Goal: Communication & Community: Participate in discussion

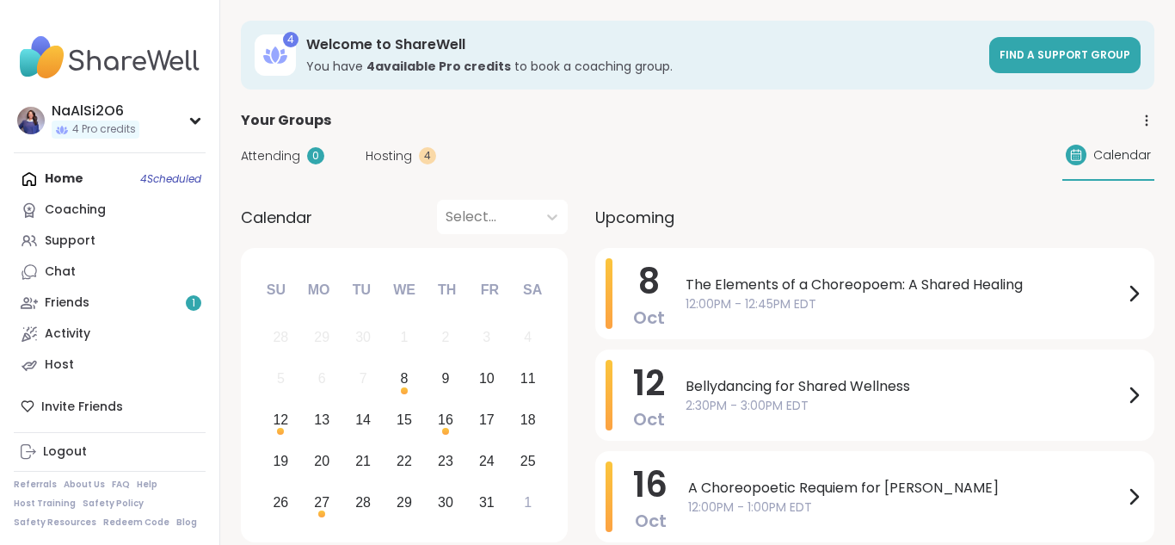
click at [743, 290] on span "The Elements of a Choreopoem: A Shared Healing" at bounding box center [905, 284] width 438 height 21
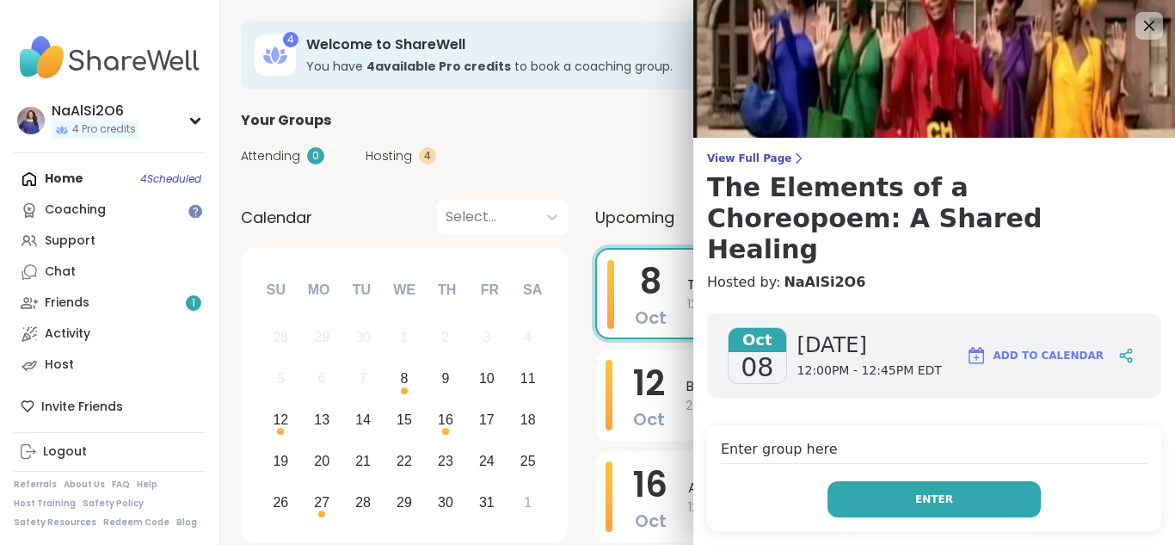
click at [1008, 481] on button "Enter" at bounding box center [934, 499] width 213 height 36
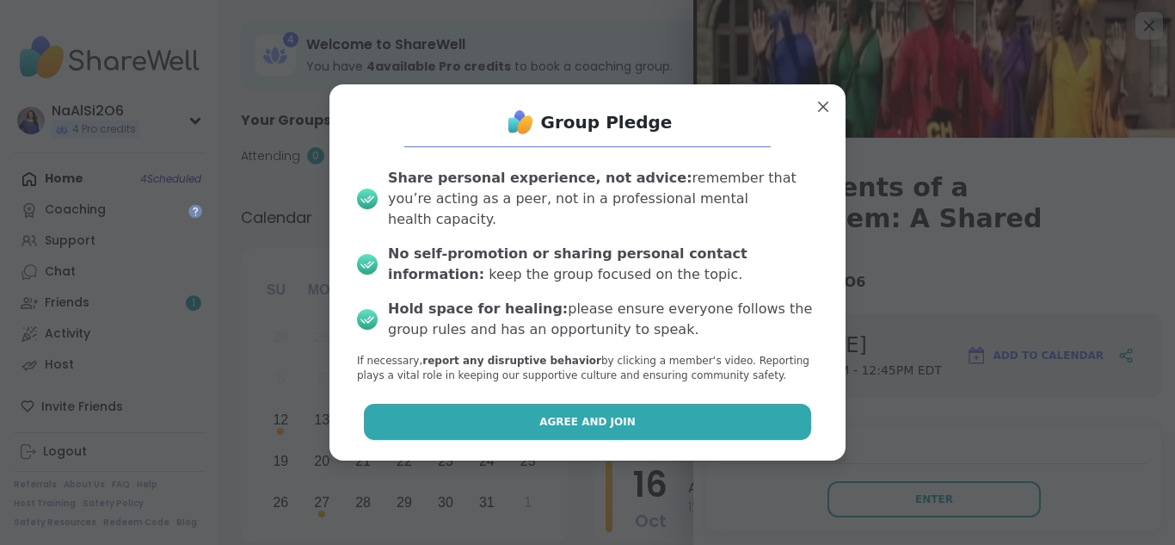
click at [743, 428] on button "Agree and Join" at bounding box center [588, 422] width 448 height 36
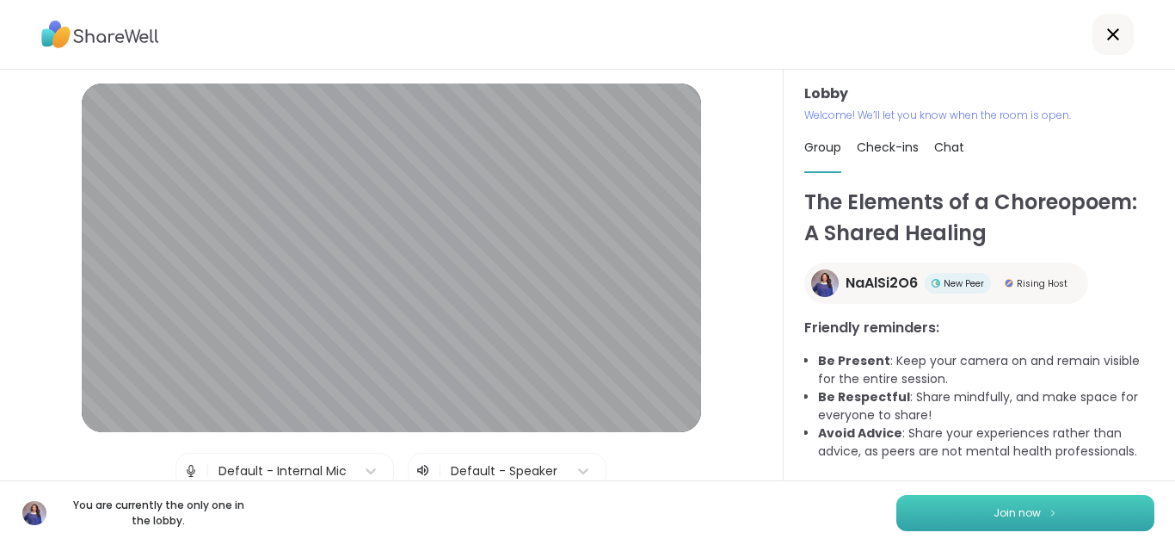
click at [1036, 501] on button "Join now" at bounding box center [1026, 513] width 258 height 36
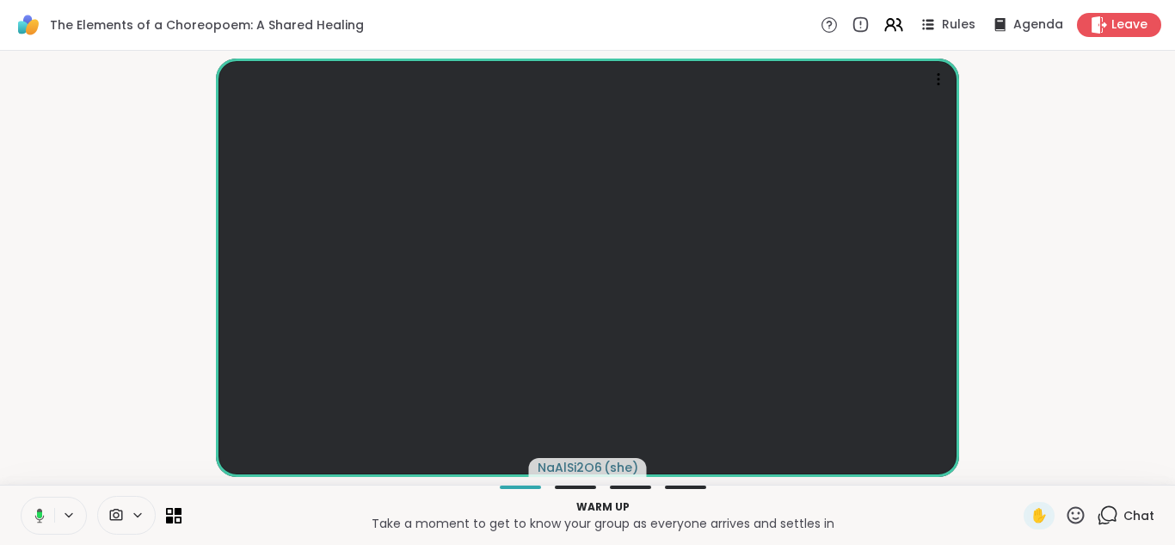
click at [134, 518] on icon at bounding box center [138, 515] width 14 height 15
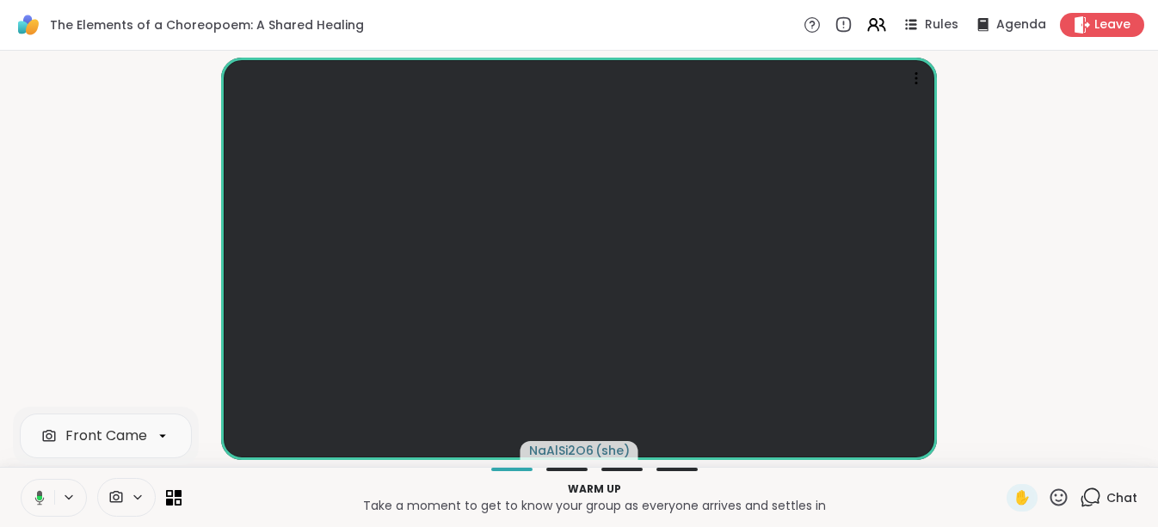
click at [973, 291] on video-player-container "NaAlSi2O6 ( she )" at bounding box center [578, 259] width 1137 height 403
click at [1108, 494] on span "Chat" at bounding box center [1121, 498] width 31 height 17
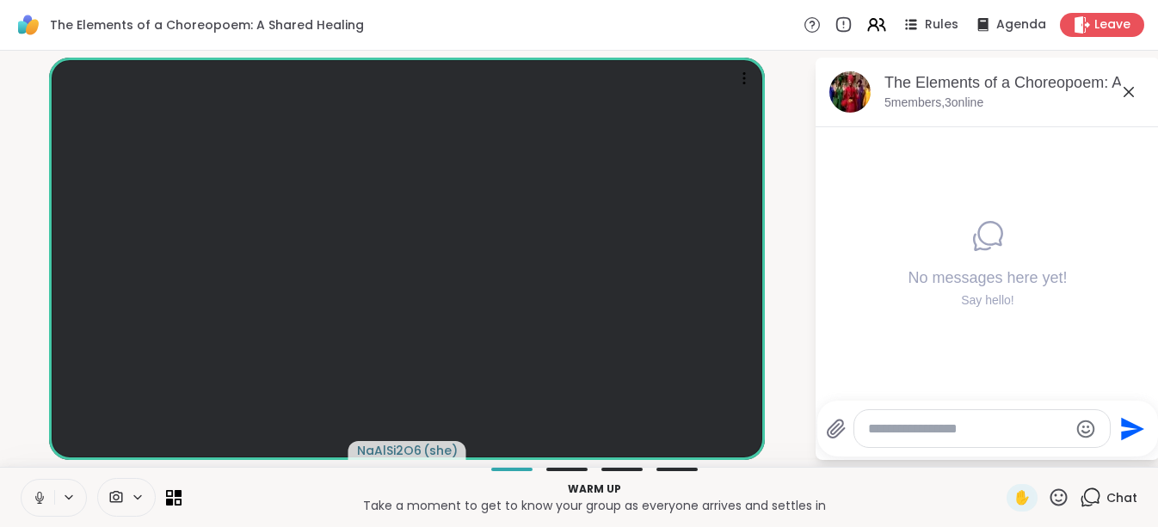
click at [965, 449] on div "Send" at bounding box center [987, 429] width 341 height 56
click at [956, 434] on textarea "Type your message" at bounding box center [968, 429] width 200 height 17
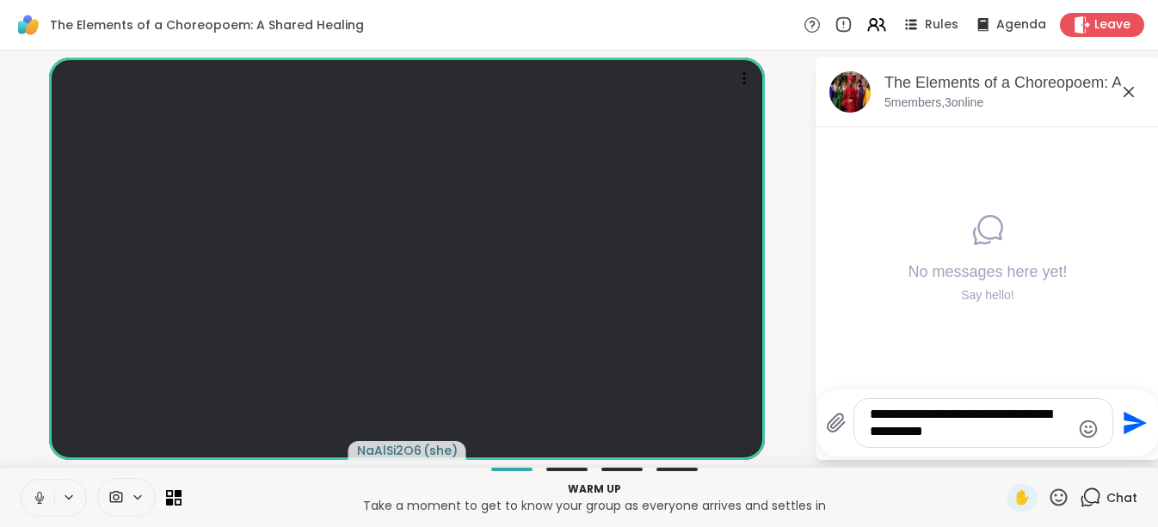
type textarea "**********"
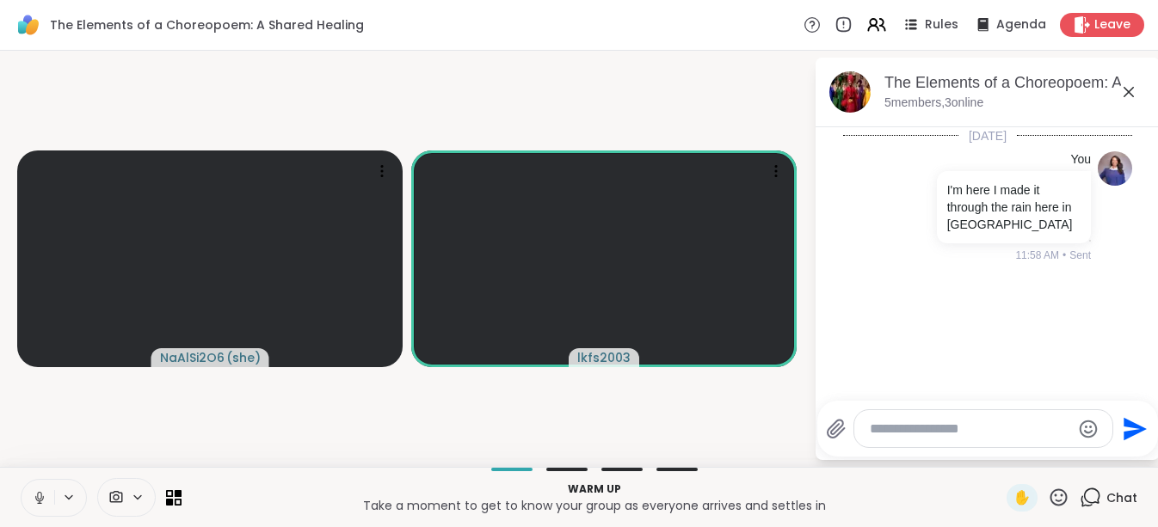
click at [957, 445] on div at bounding box center [983, 428] width 258 height 37
click at [950, 433] on textarea "Type your message" at bounding box center [970, 429] width 200 height 17
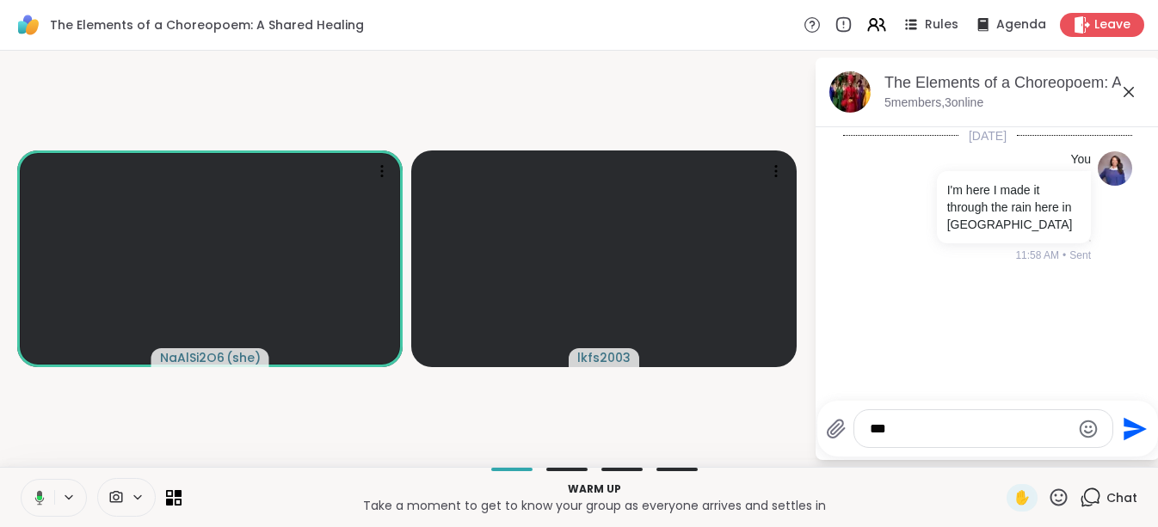
type textarea "****"
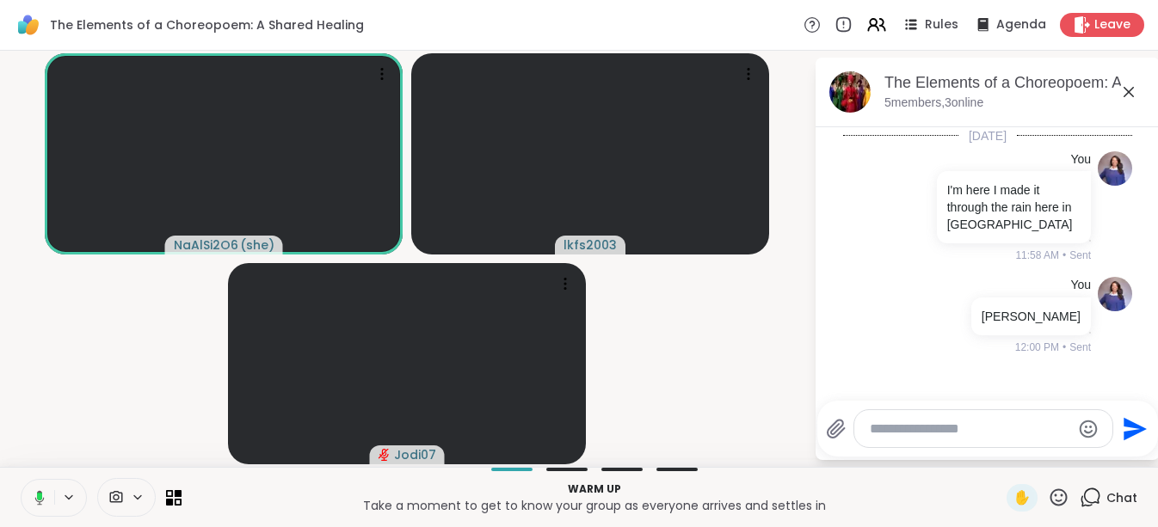
click at [930, 432] on textarea "Type your message" at bounding box center [970, 429] width 200 height 17
type textarea "**********"
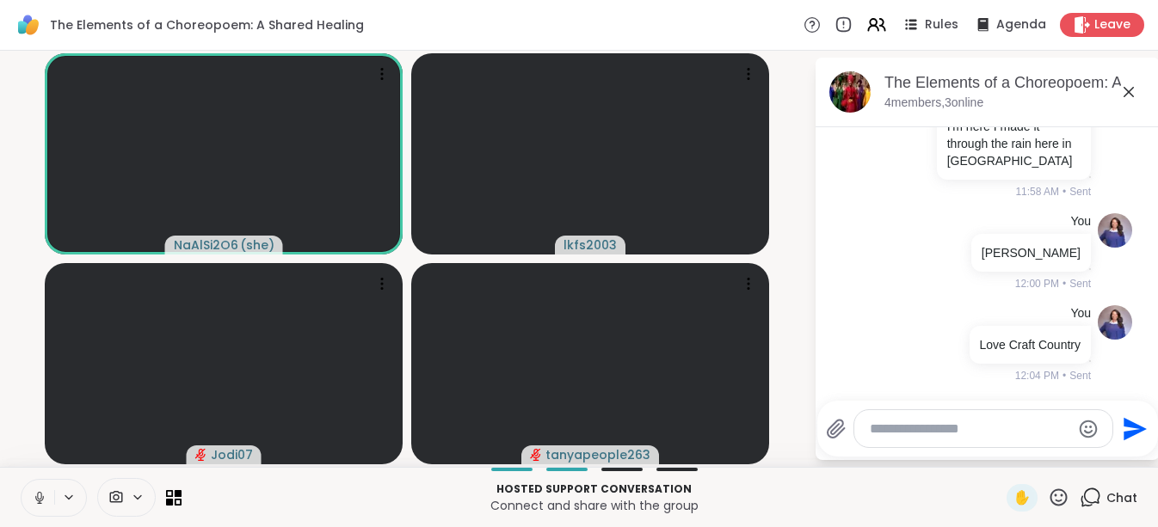
click at [894, 428] on textarea "Type your message" at bounding box center [970, 429] width 200 height 17
click at [915, 425] on textarea "Type your message" at bounding box center [970, 429] width 200 height 17
paste textarea "**********"
type textarea "**********"
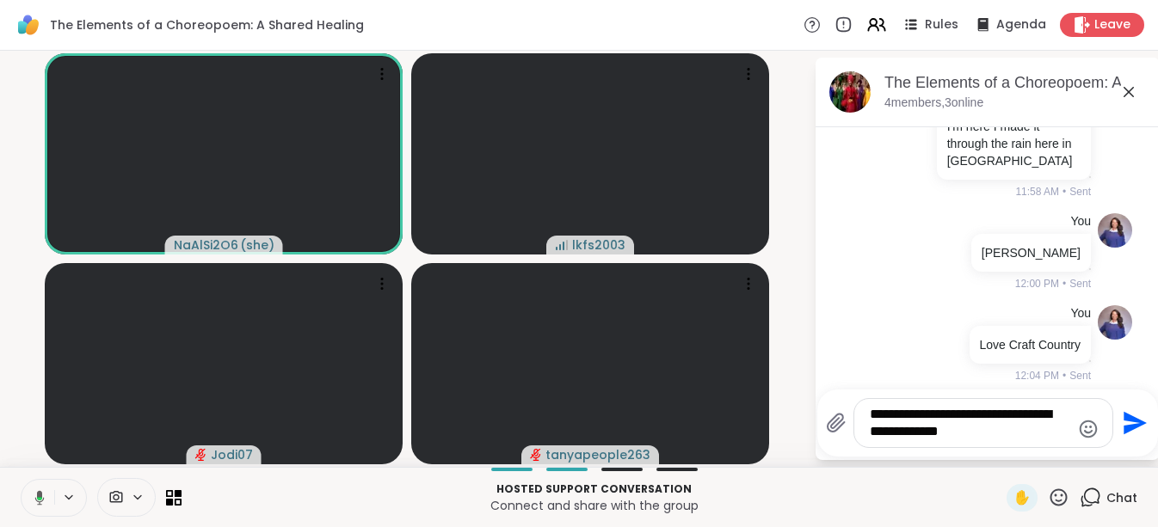
click at [1133, 424] on icon "Send" at bounding box center [1135, 423] width 23 height 23
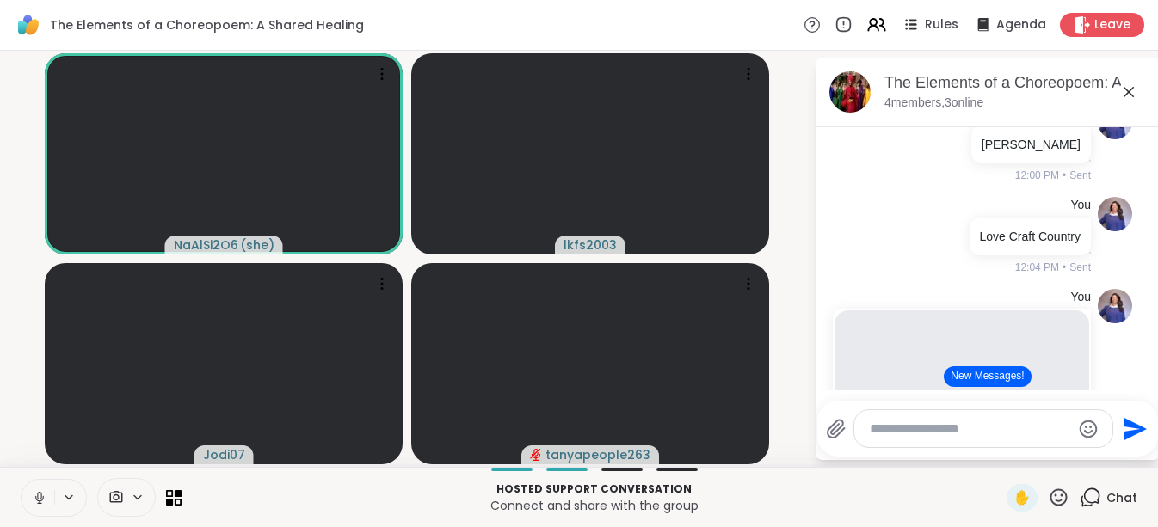
click at [900, 433] on textarea "Type your message" at bounding box center [970, 429] width 200 height 17
paste textarea "**********"
type textarea "**********"
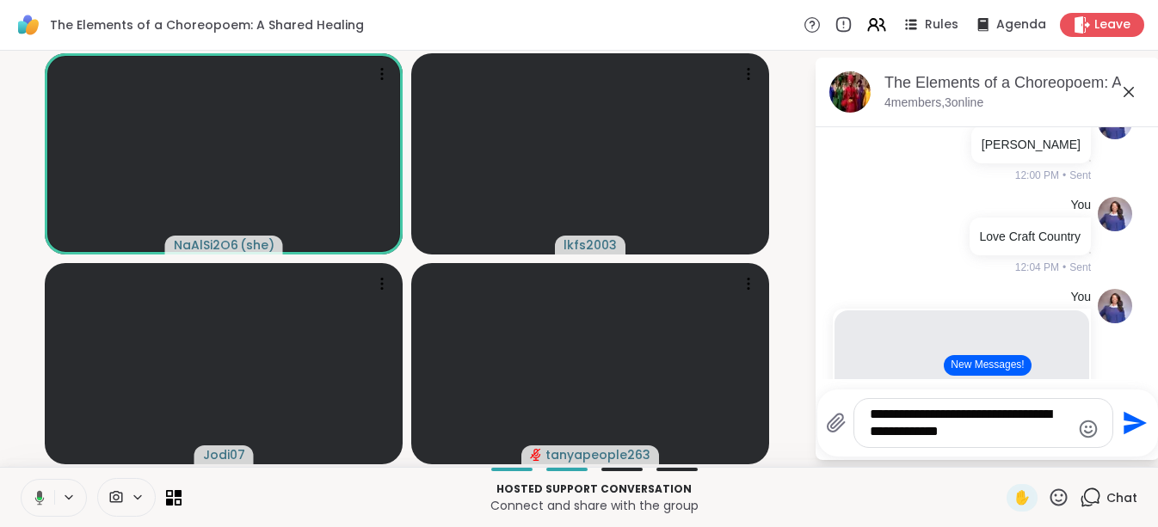
click at [1133, 423] on icon "Send" at bounding box center [1133, 424] width 28 height 28
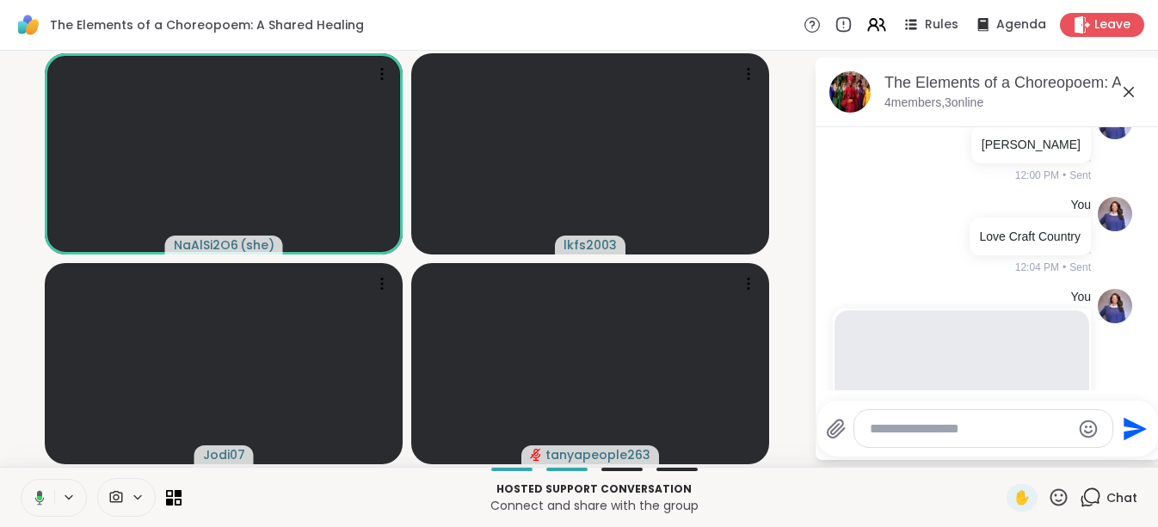
scroll to position [877, 0]
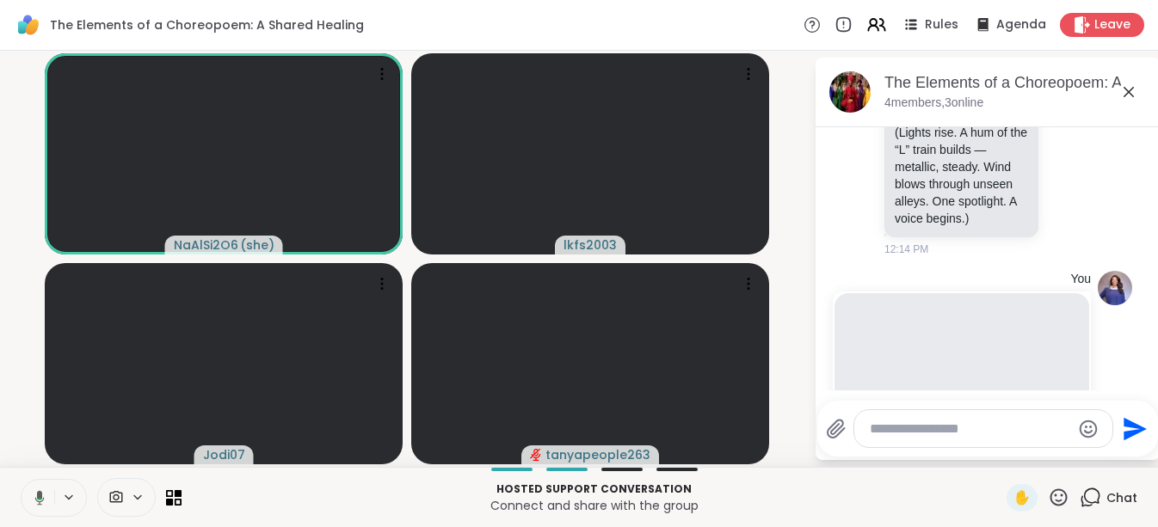
click at [991, 437] on div at bounding box center [983, 428] width 258 height 37
click at [988, 433] on textarea "Type your message" at bounding box center [970, 429] width 200 height 17
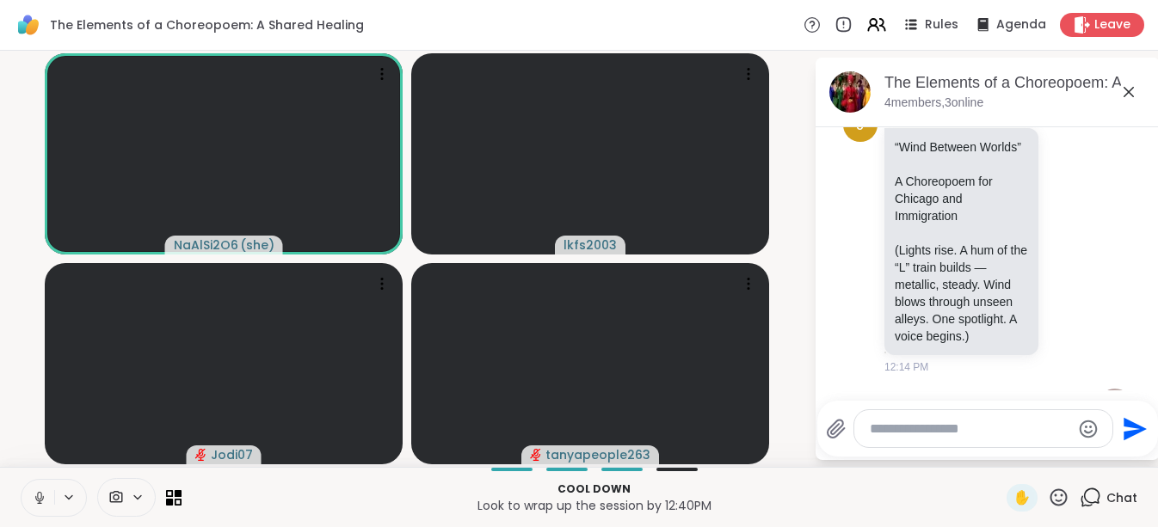
scroll to position [765, 0]
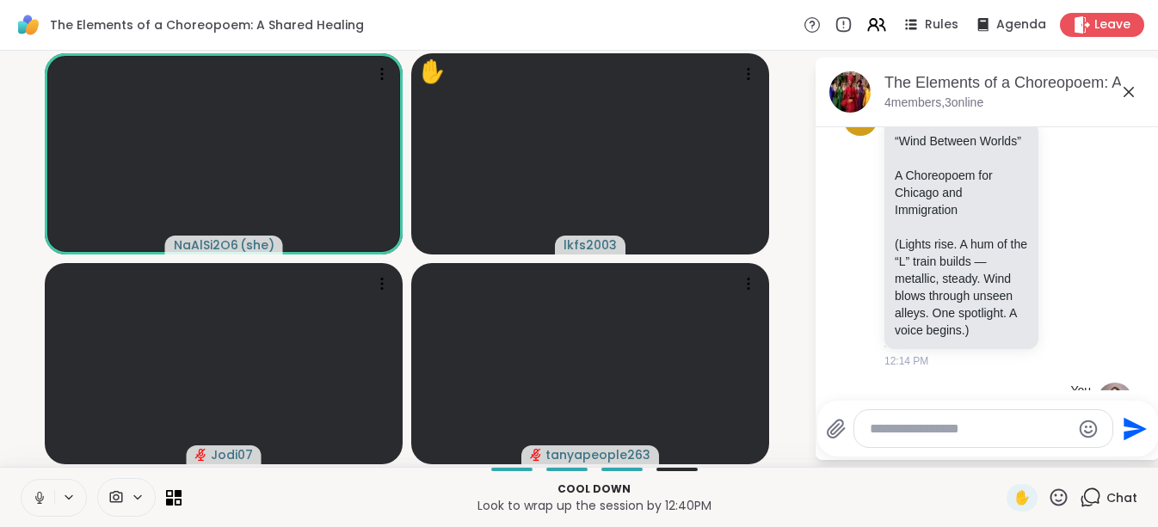
click at [971, 431] on textarea "Type your message" at bounding box center [970, 429] width 200 height 17
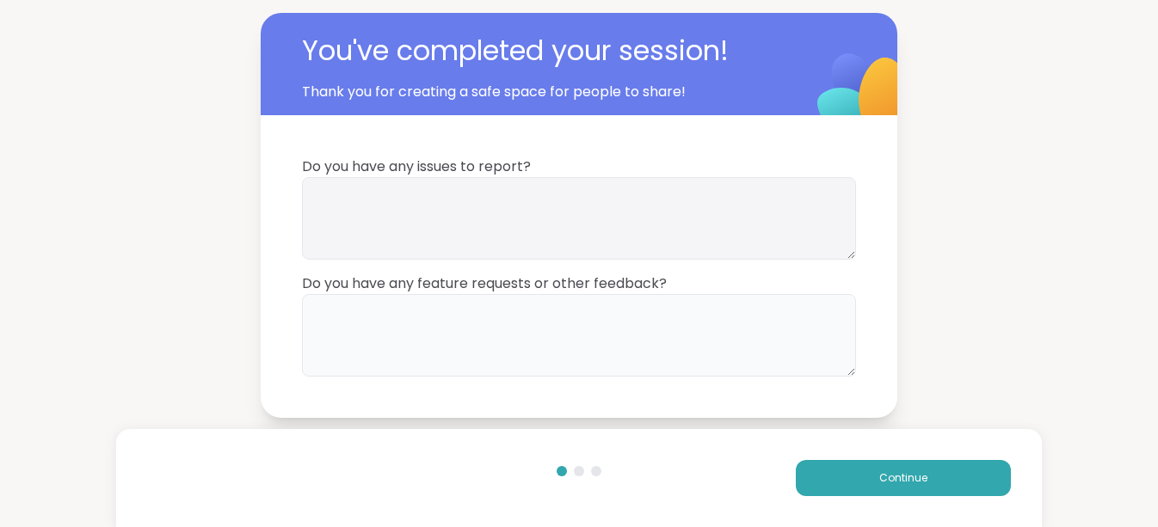
click at [709, 336] on textarea at bounding box center [579, 335] width 554 height 83
type textarea "**********"
click at [607, 215] on textarea at bounding box center [579, 218] width 554 height 83
type textarea "****"
click at [897, 480] on span "Continue" at bounding box center [903, 478] width 48 height 15
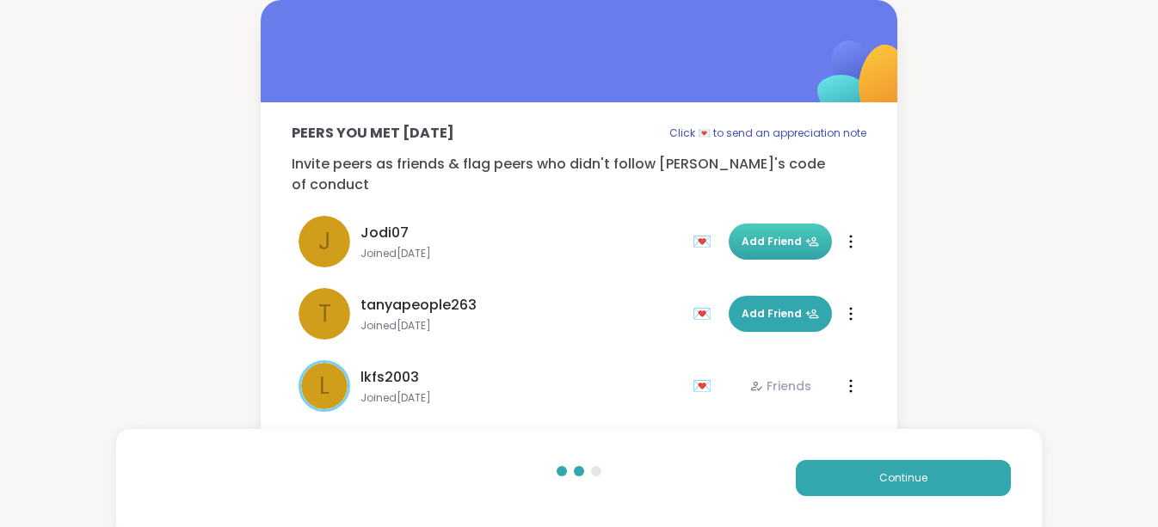
click at [755, 234] on span "Add Friend" at bounding box center [780, 241] width 77 height 15
click at [759, 306] on span "Add Friend" at bounding box center [780, 313] width 77 height 15
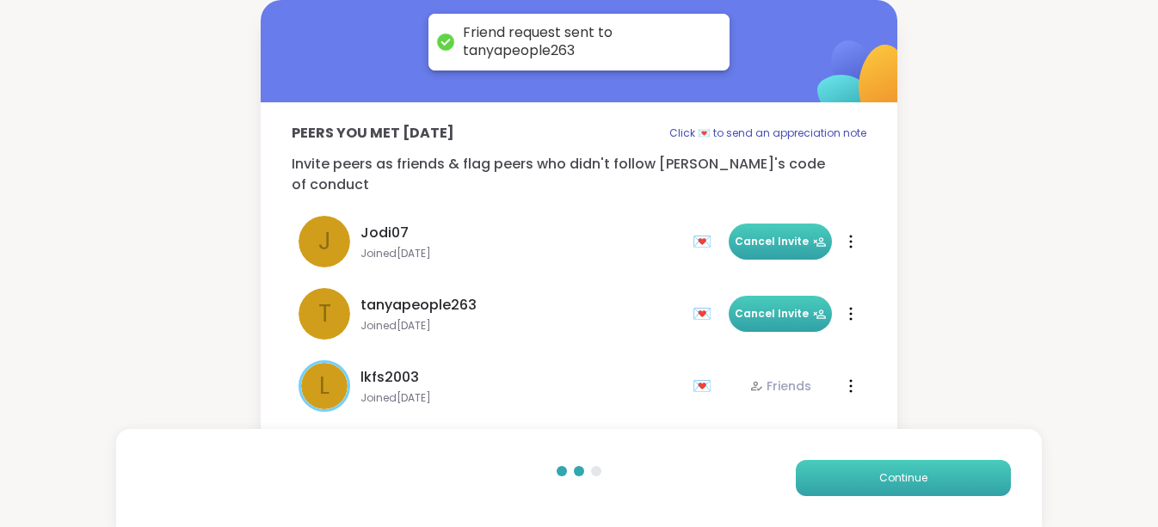
click at [906, 481] on span "Continue" at bounding box center [903, 478] width 48 height 15
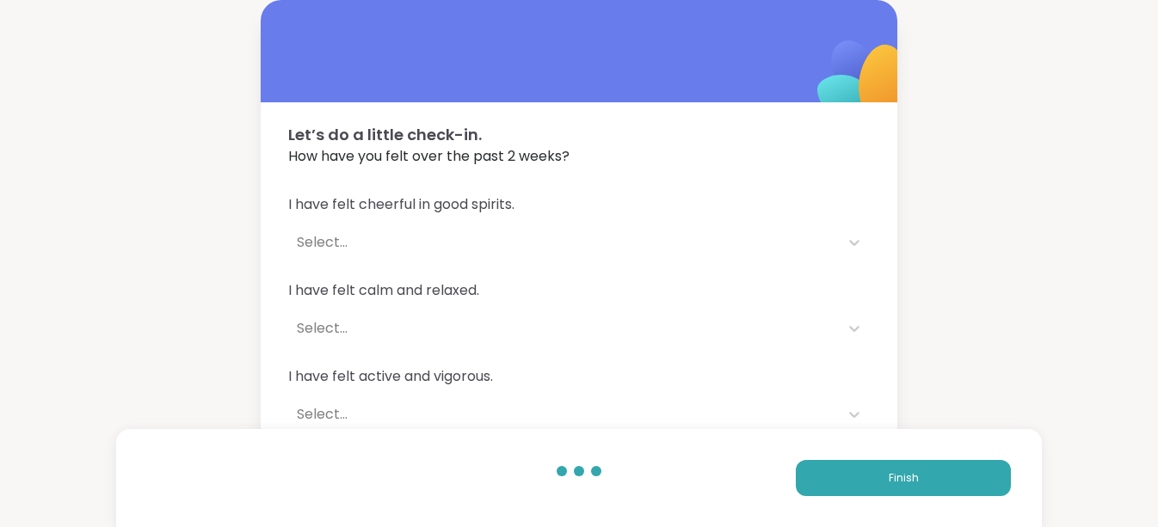
click at [356, 256] on div "Select..." at bounding box center [563, 242] width 551 height 34
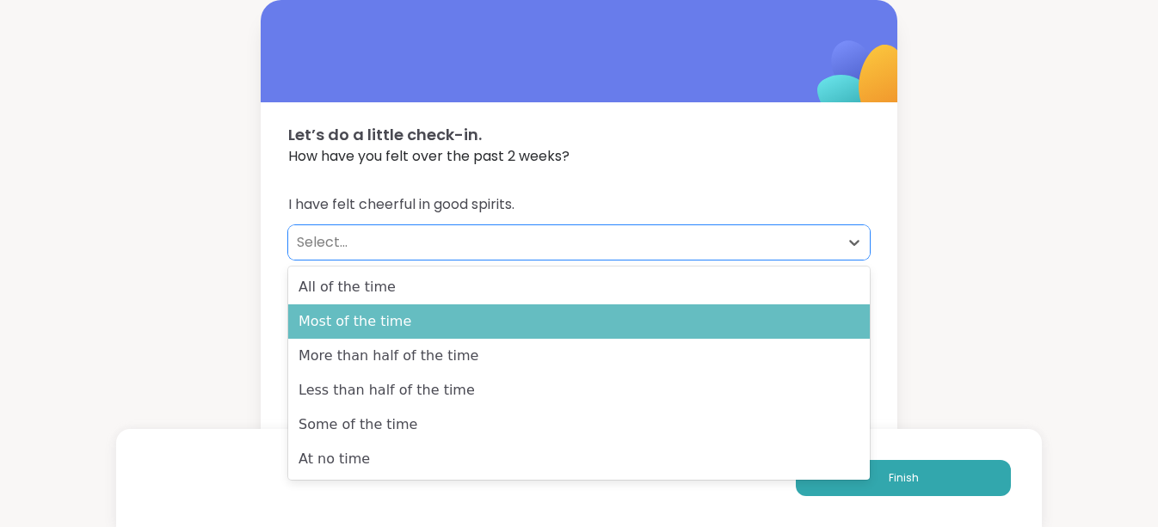
click at [371, 309] on div "Most of the time" at bounding box center [579, 322] width 582 height 34
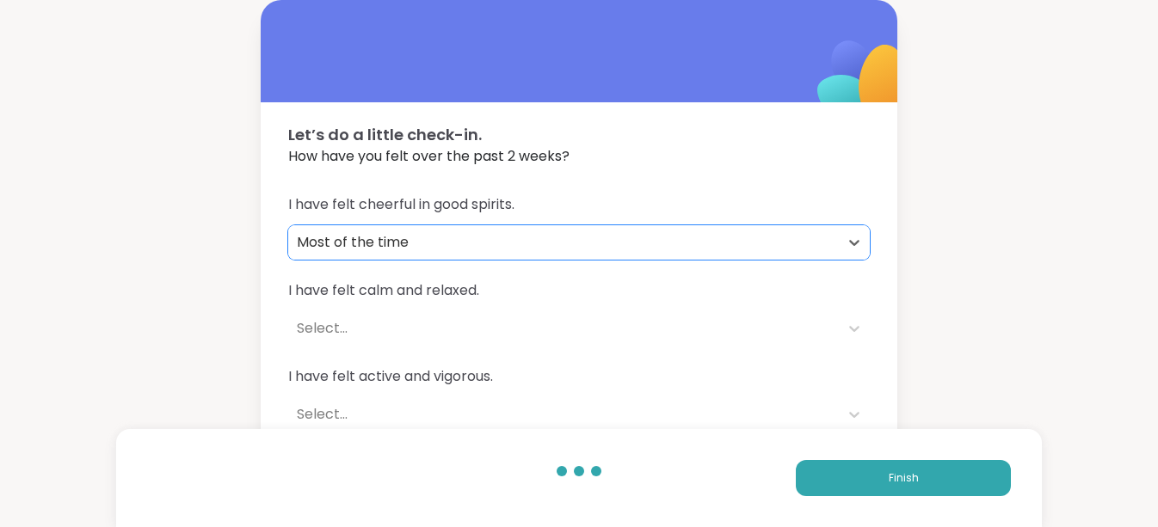
click at [386, 313] on div "Select..." at bounding box center [563, 328] width 551 height 34
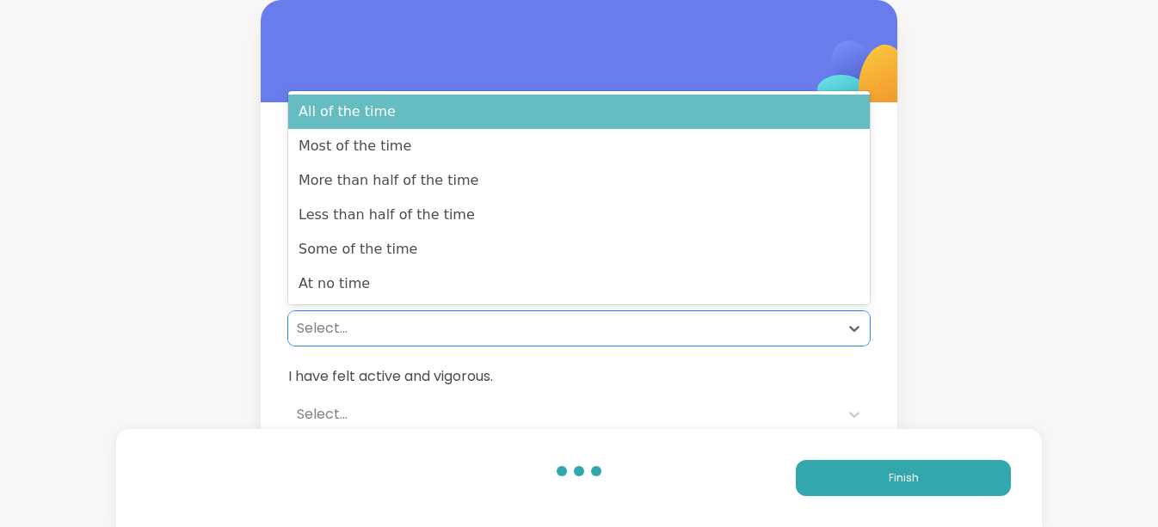
click at [381, 110] on div "All of the time" at bounding box center [579, 112] width 582 height 34
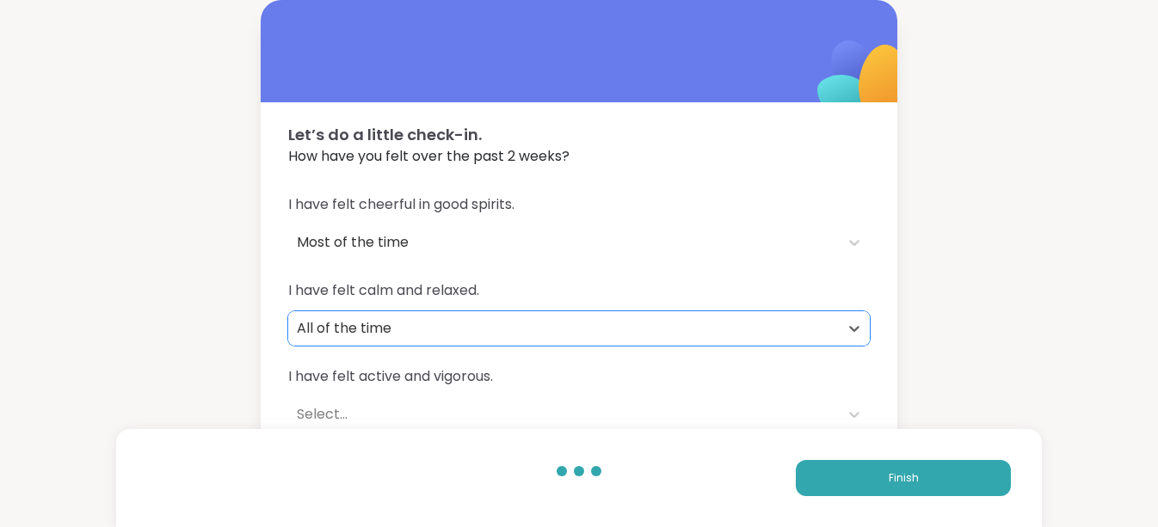
click at [441, 385] on span "I have felt active and vigorous." at bounding box center [579, 377] width 582 height 21
click at [427, 337] on div "All of the time" at bounding box center [563, 328] width 533 height 21
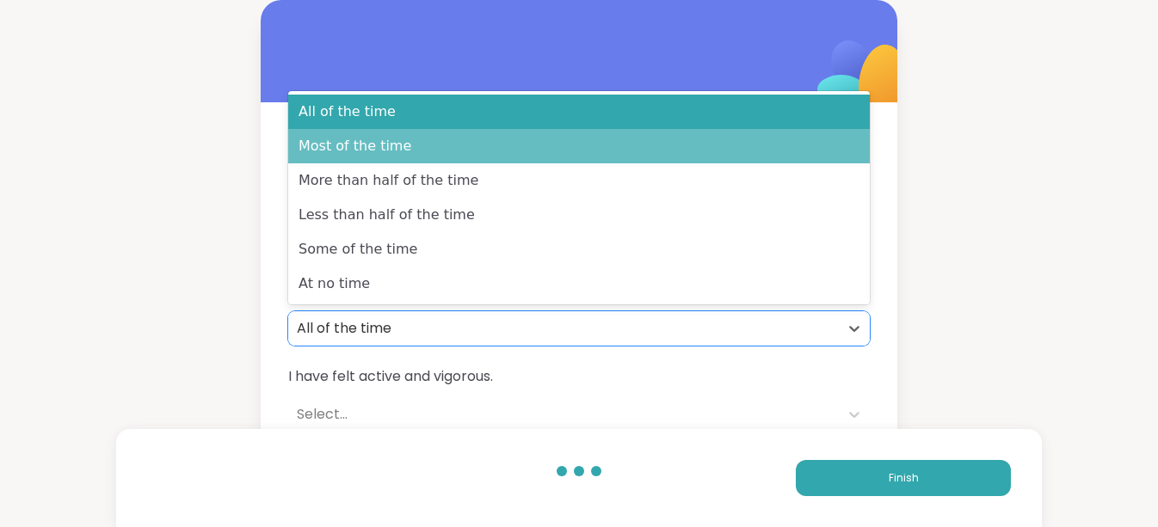
click at [428, 154] on div "Most of the time" at bounding box center [579, 146] width 582 height 34
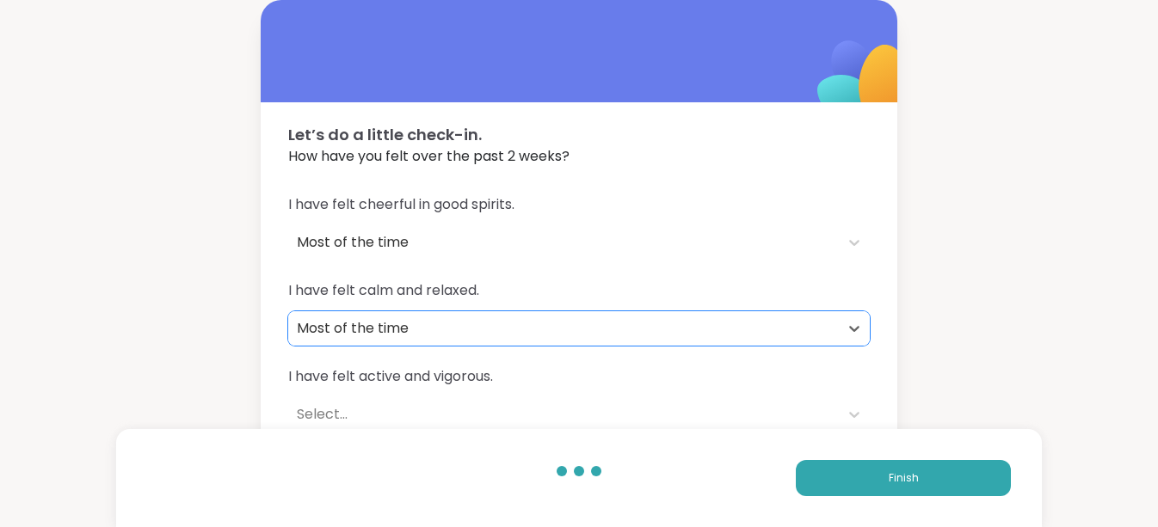
click at [421, 404] on div "Select..." at bounding box center [563, 414] width 533 height 21
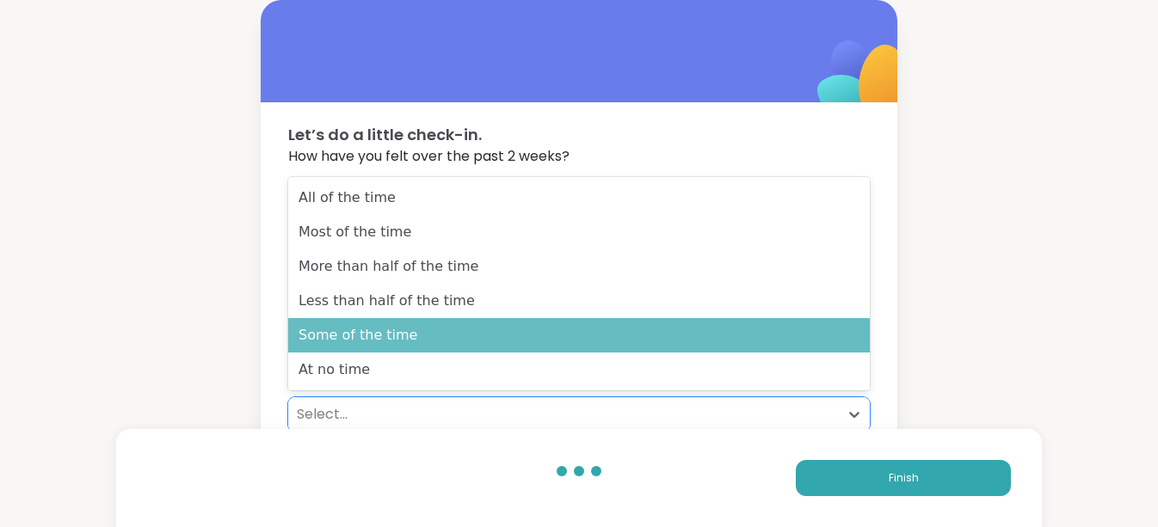
click at [420, 336] on div "Some of the time" at bounding box center [579, 335] width 582 height 34
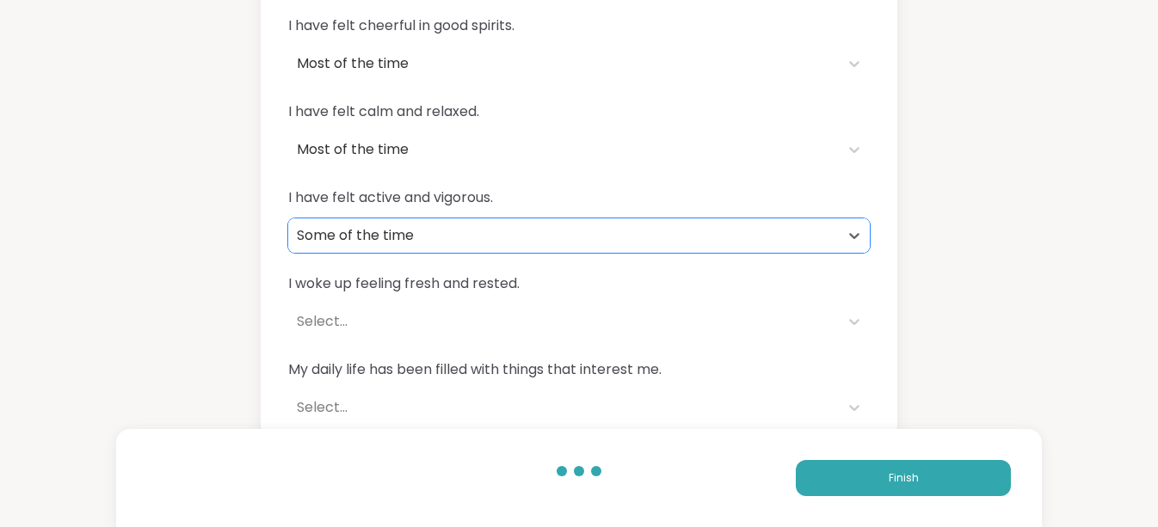
scroll to position [194, 0]
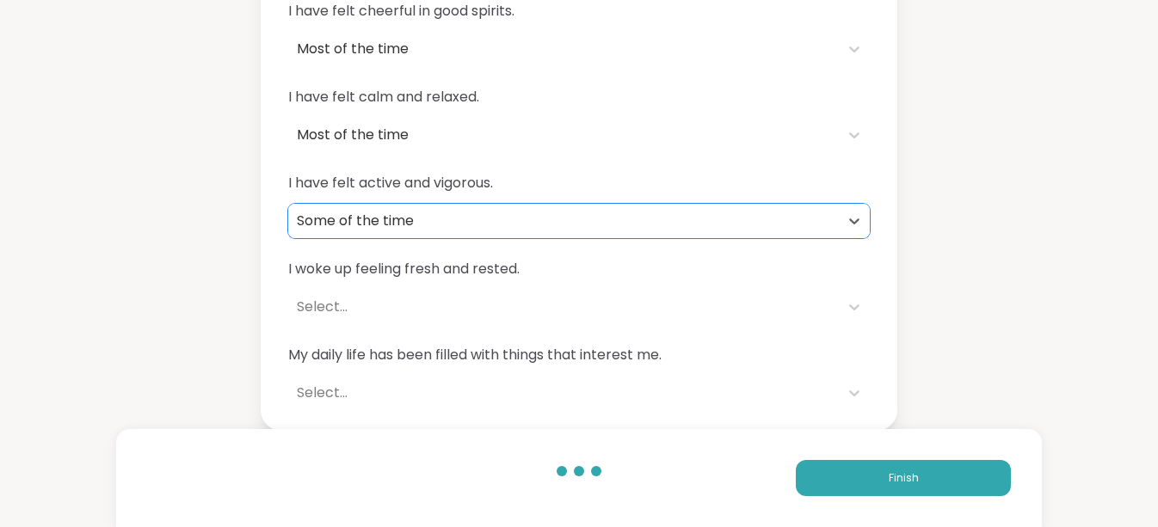
click at [347, 317] on div "Select..." at bounding box center [563, 307] width 533 height 21
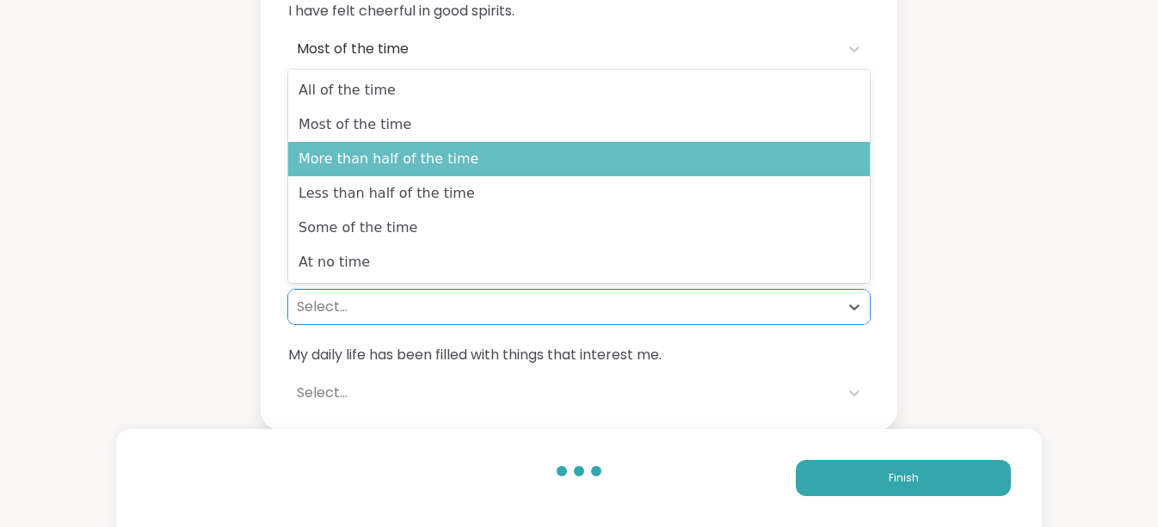
click at [375, 153] on div "More than half of the time" at bounding box center [579, 159] width 582 height 34
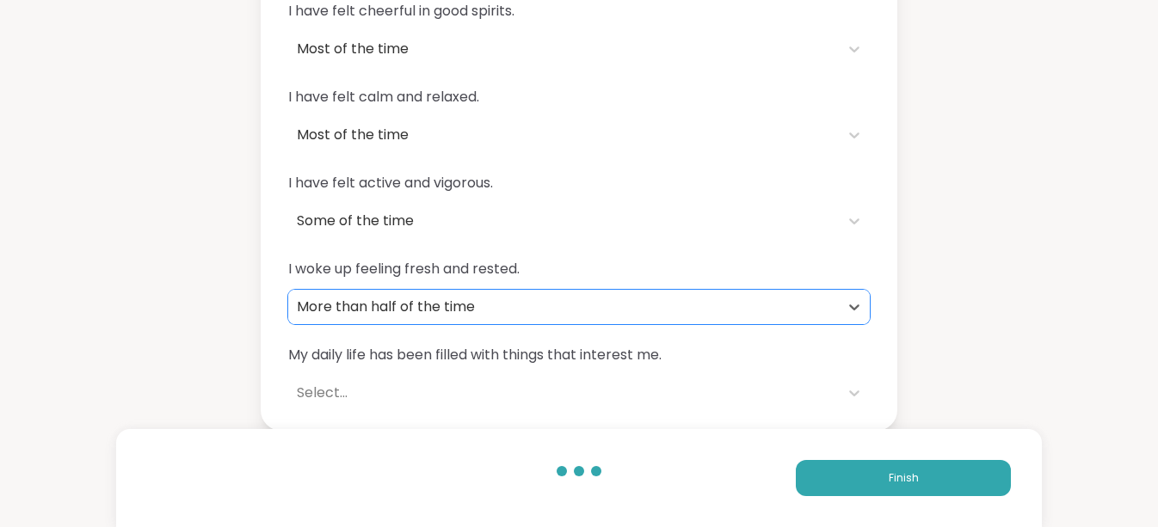
click at [396, 400] on div "Select..." at bounding box center [563, 393] width 533 height 21
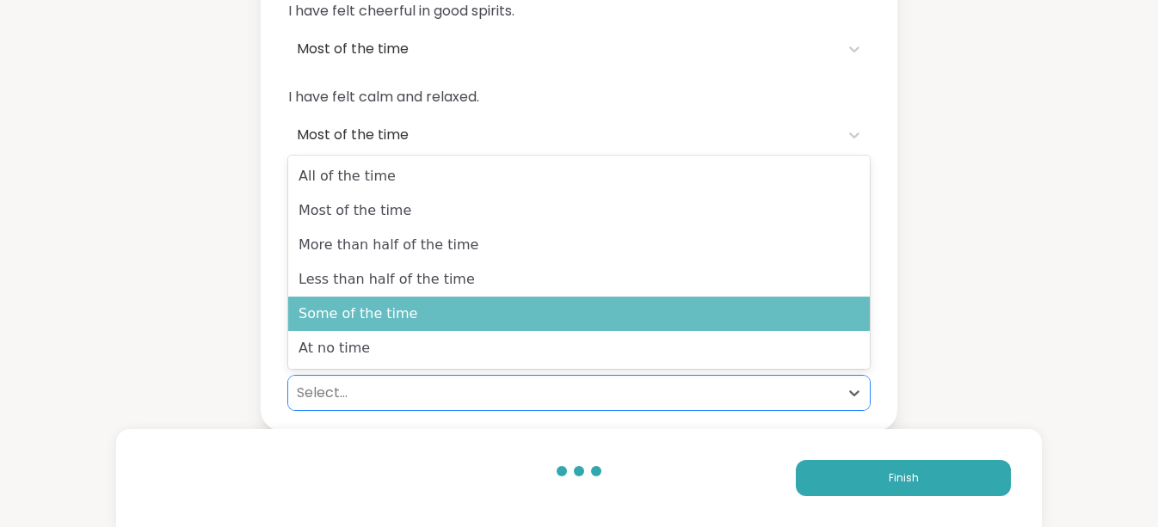
click at [397, 314] on div "Some of the time" at bounding box center [579, 314] width 582 height 34
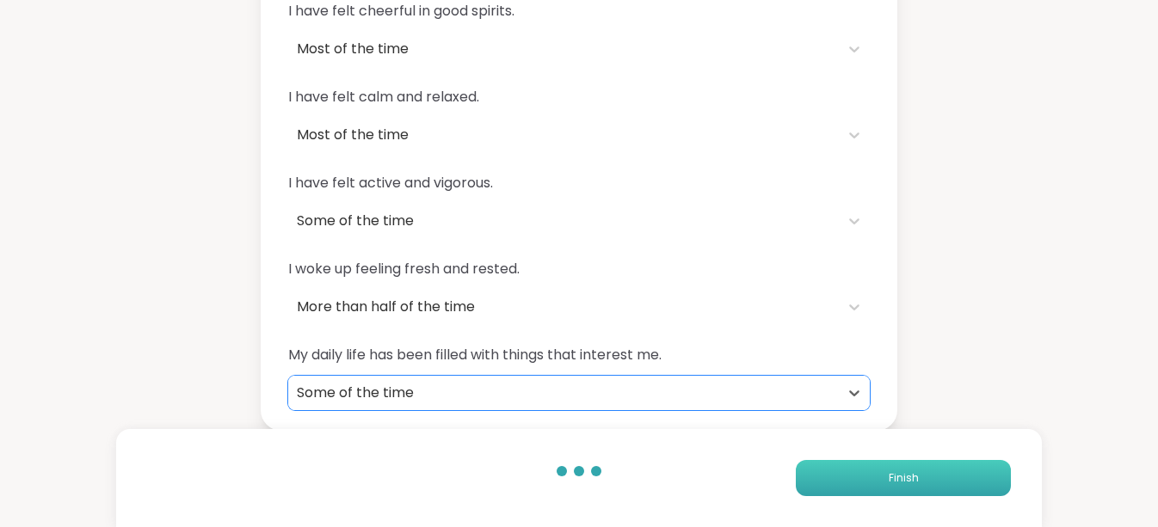
click at [955, 478] on button "Finish" at bounding box center [903, 478] width 215 height 36
